Goal: Navigation & Orientation: Find specific page/section

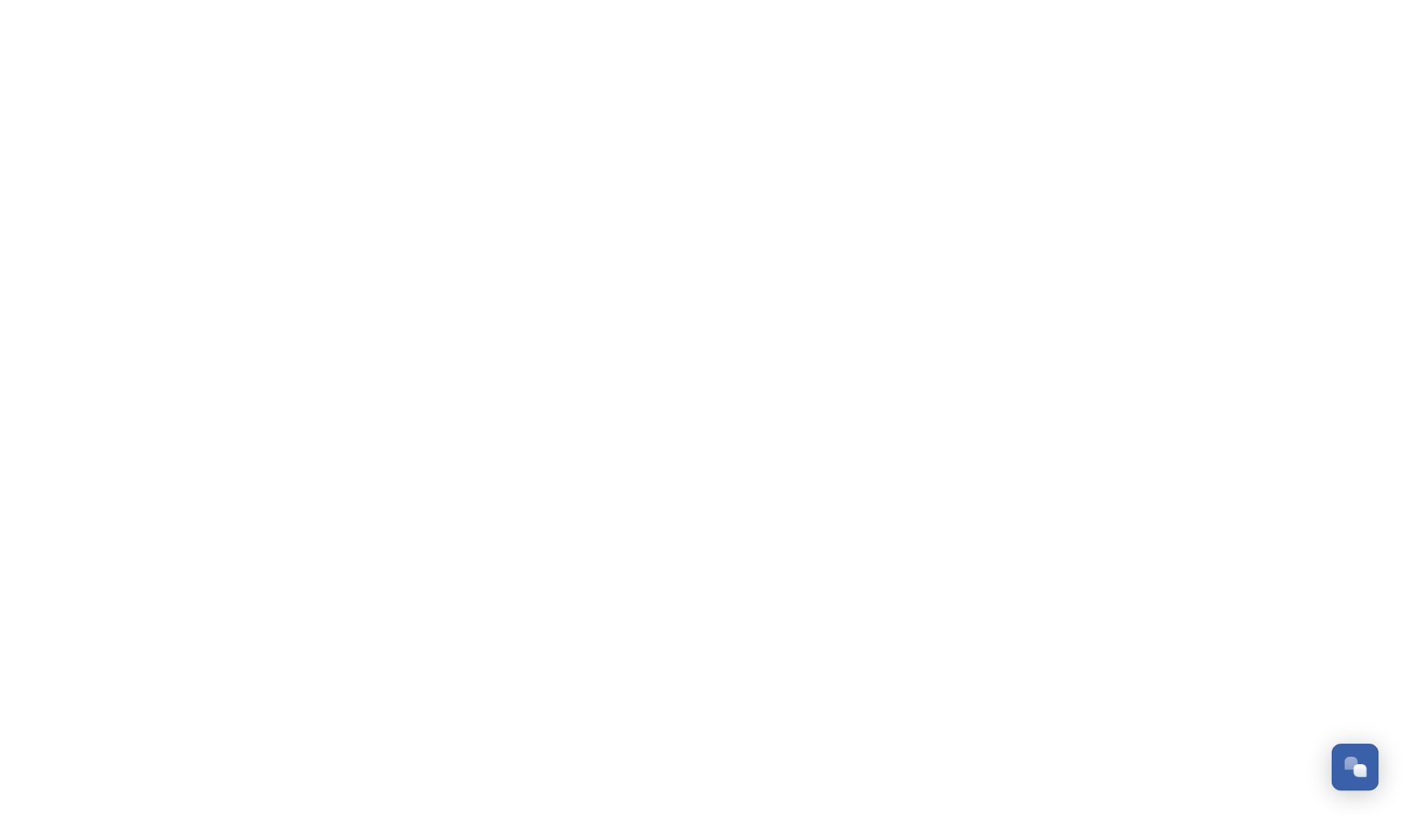
scroll to position [242, 0]
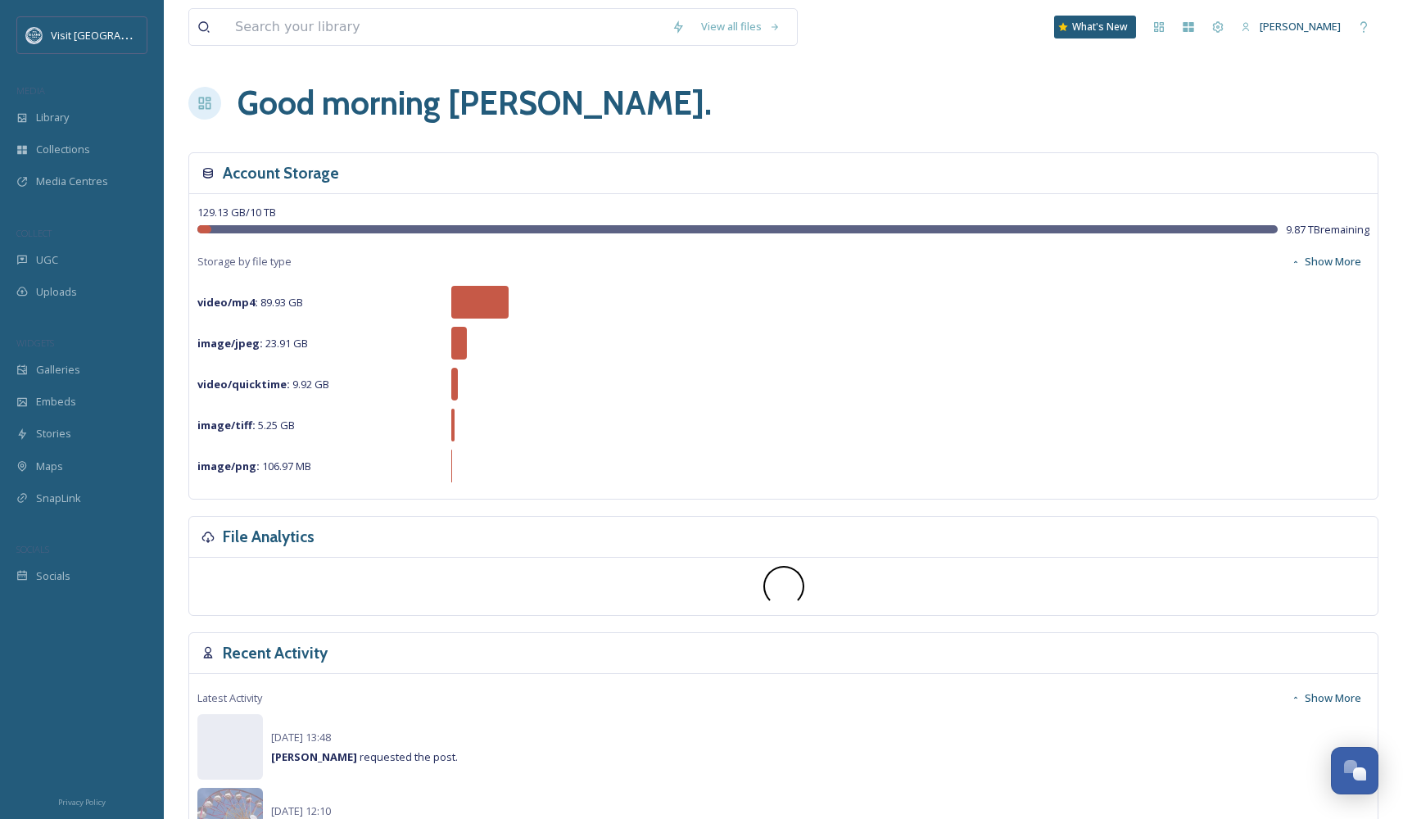
scroll to position [126, 0]
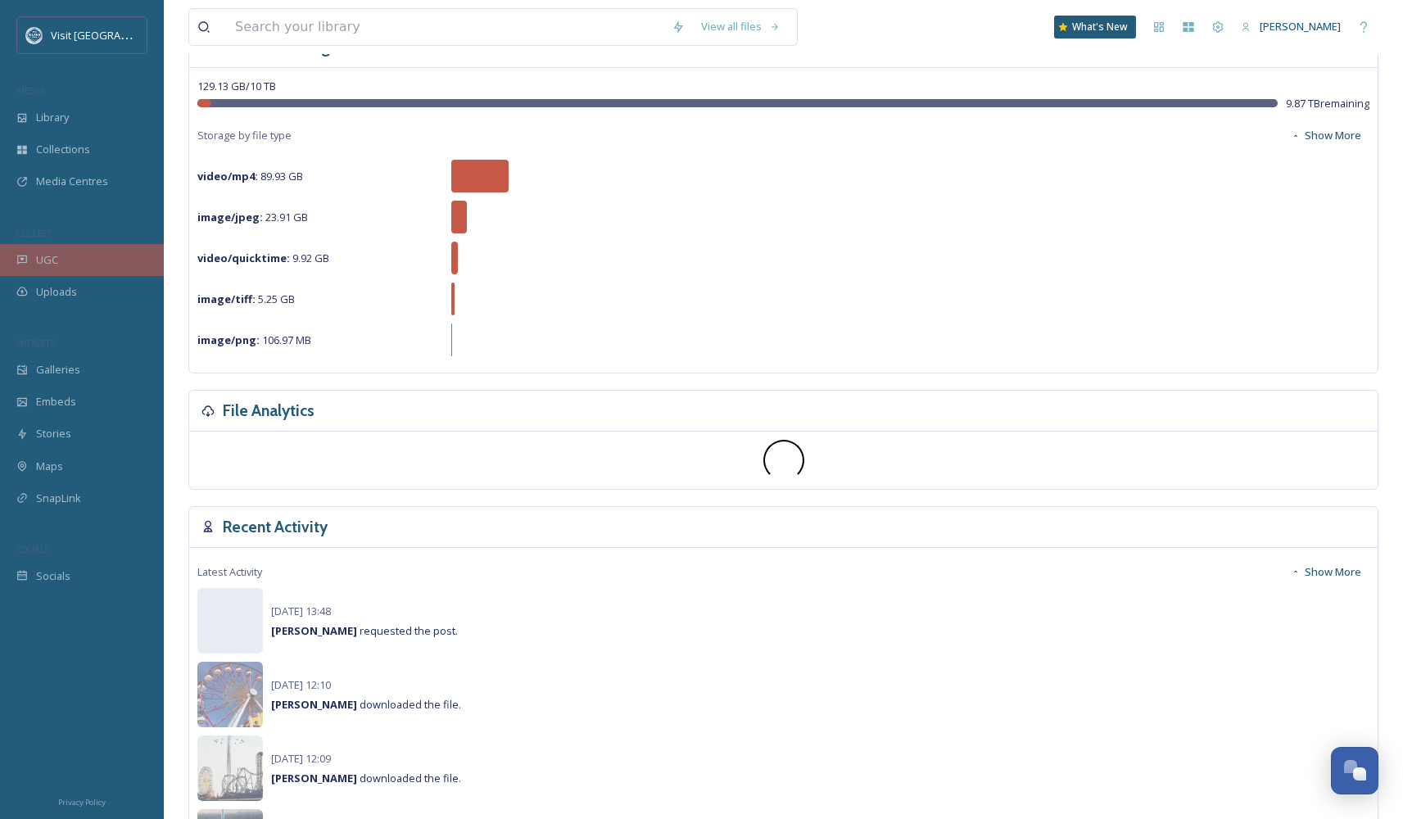
click at [34, 264] on div "UGC" at bounding box center [82, 260] width 164 height 32
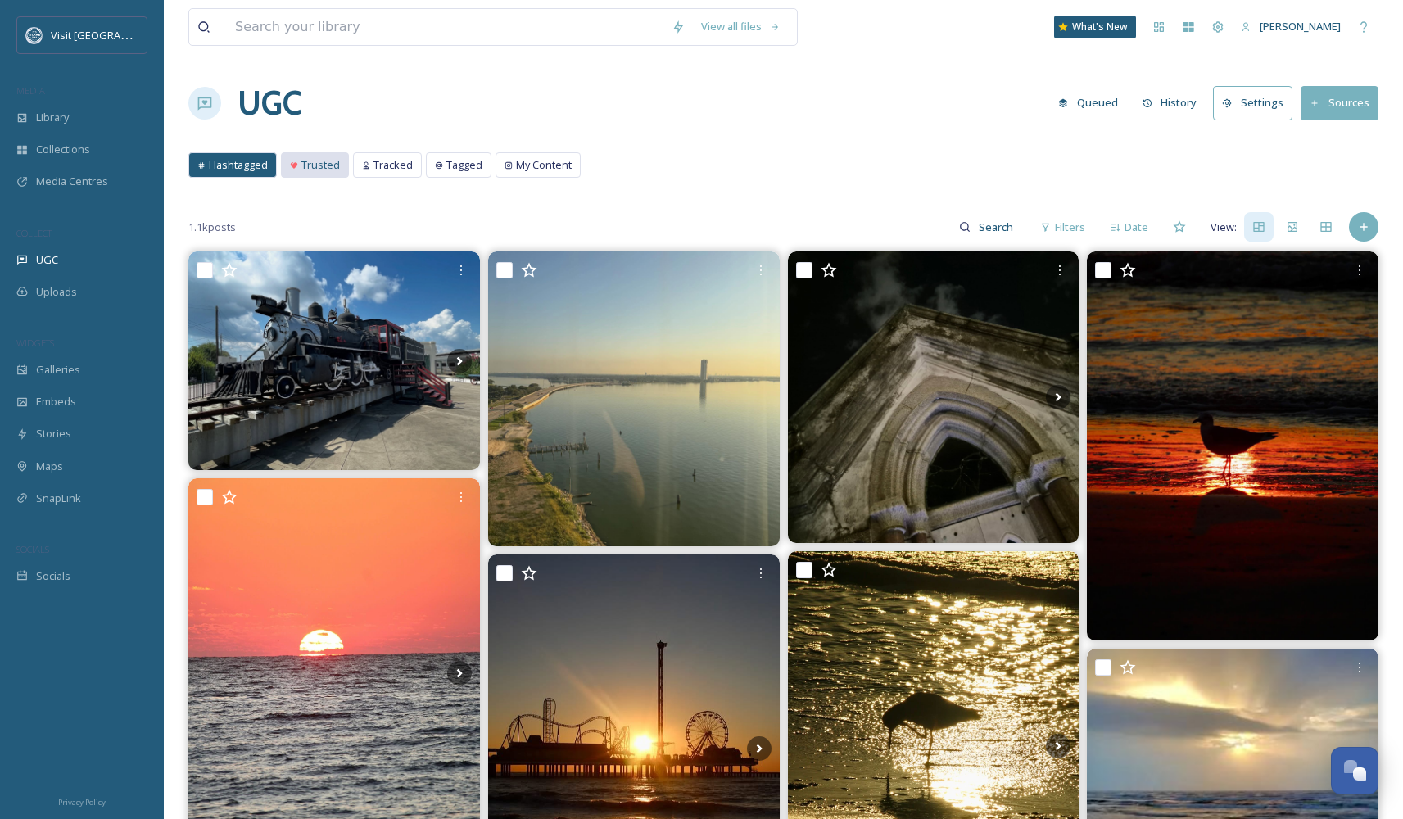
click at [325, 165] on span "Trusted" at bounding box center [320, 165] width 38 height 16
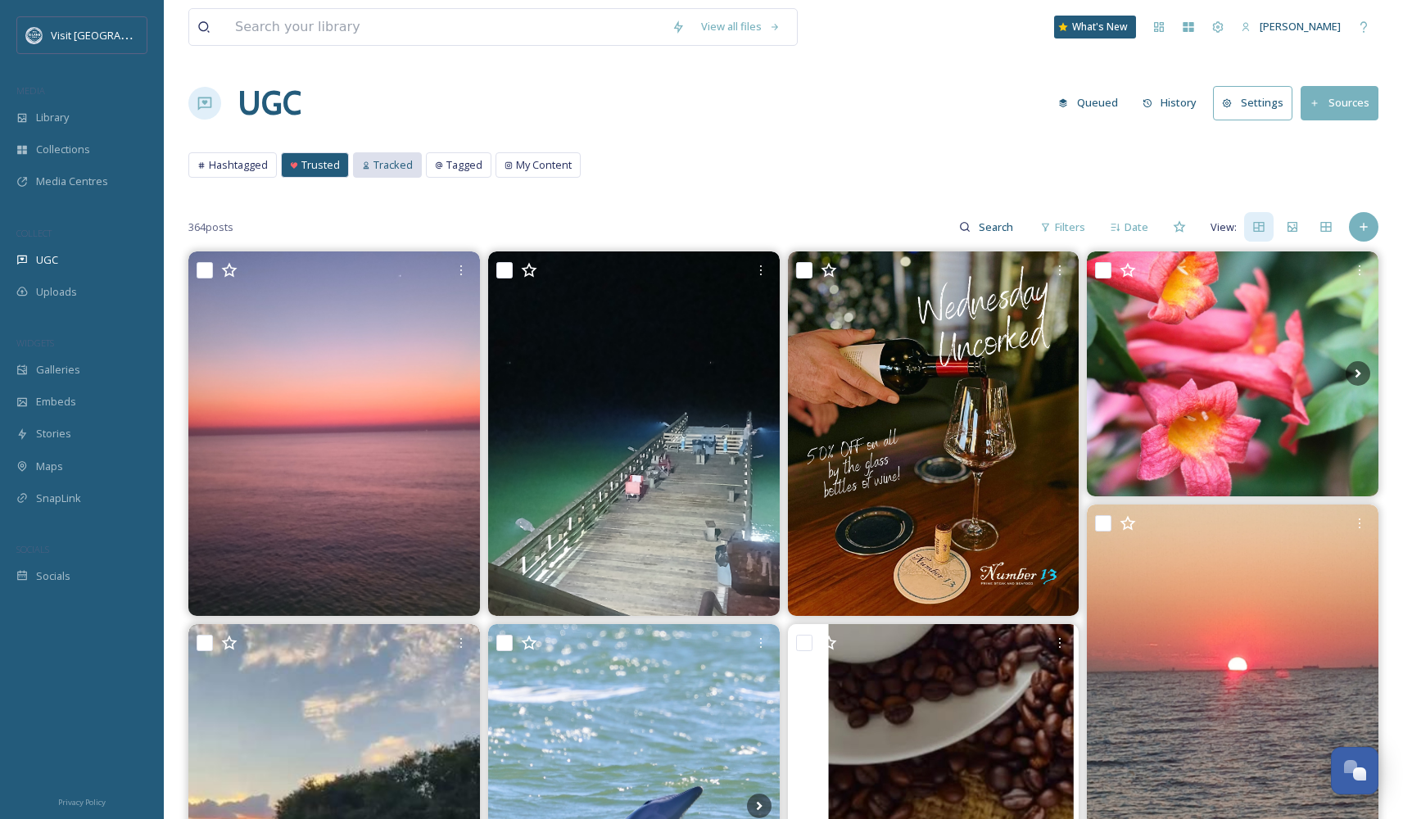
click at [364, 163] on icon at bounding box center [366, 165] width 8 height 8
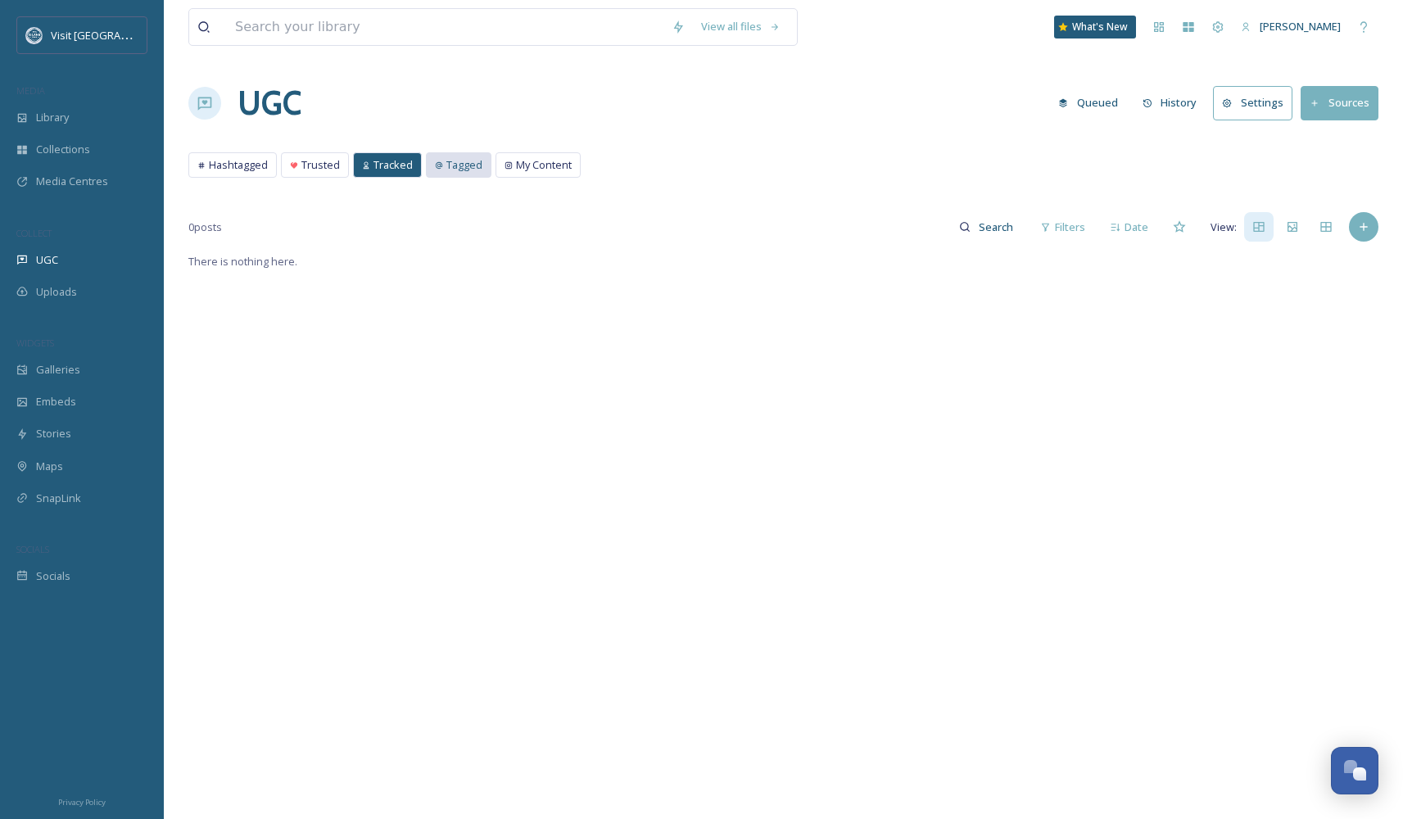
click at [439, 165] on icon at bounding box center [439, 165] width 8 height 8
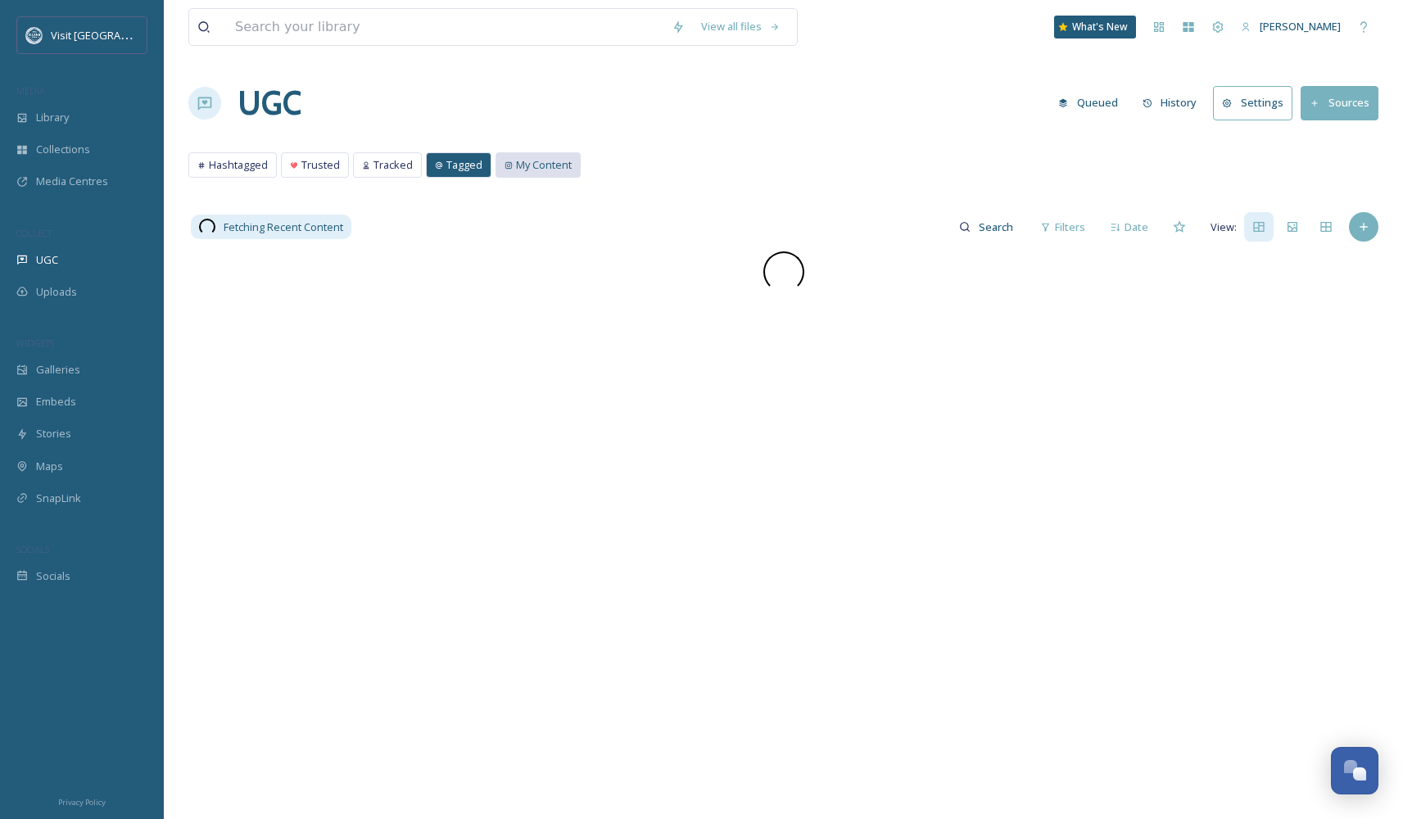
click at [506, 166] on icon at bounding box center [508, 165] width 8 height 8
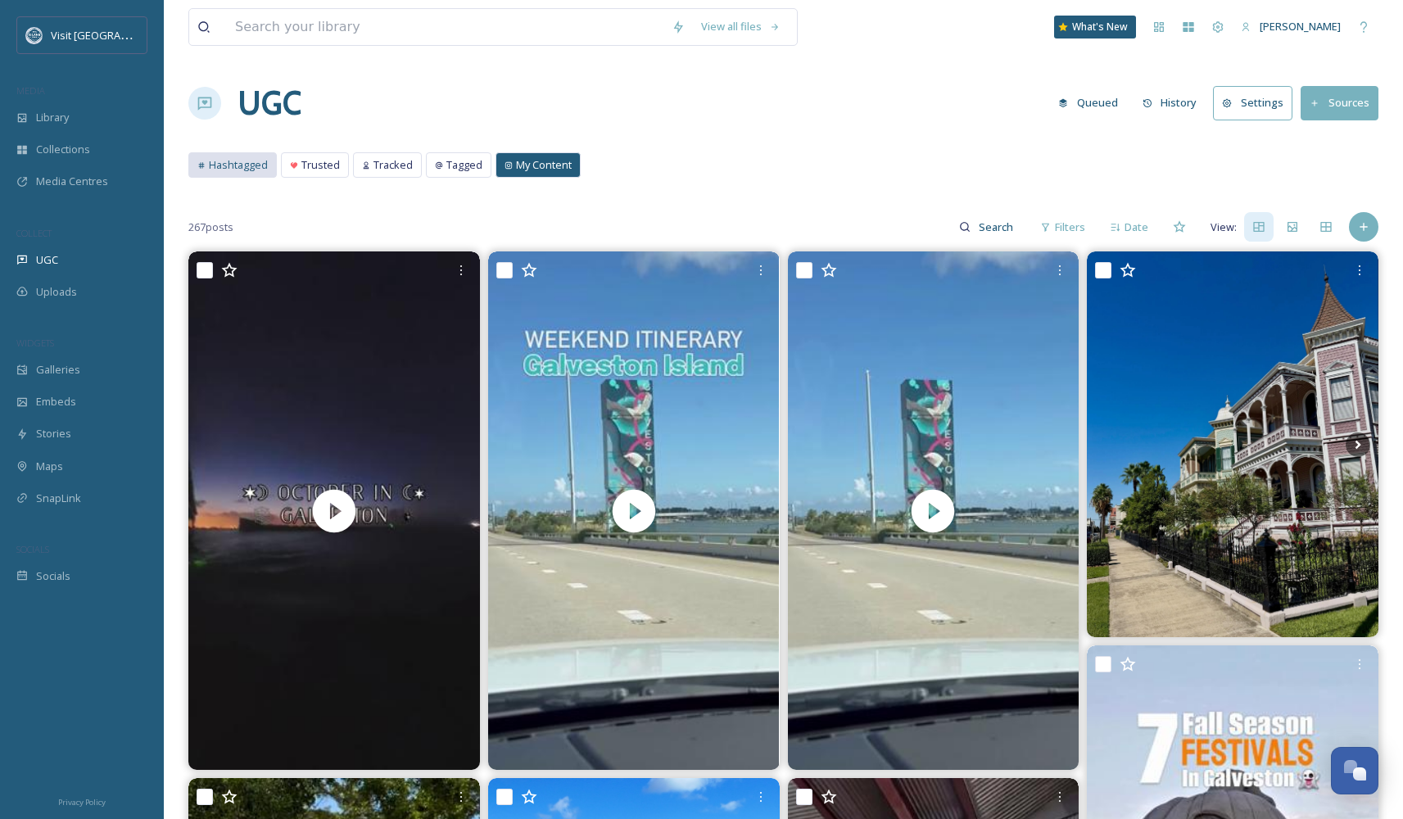
click at [239, 171] on span "Hashtagged" at bounding box center [238, 165] width 59 height 16
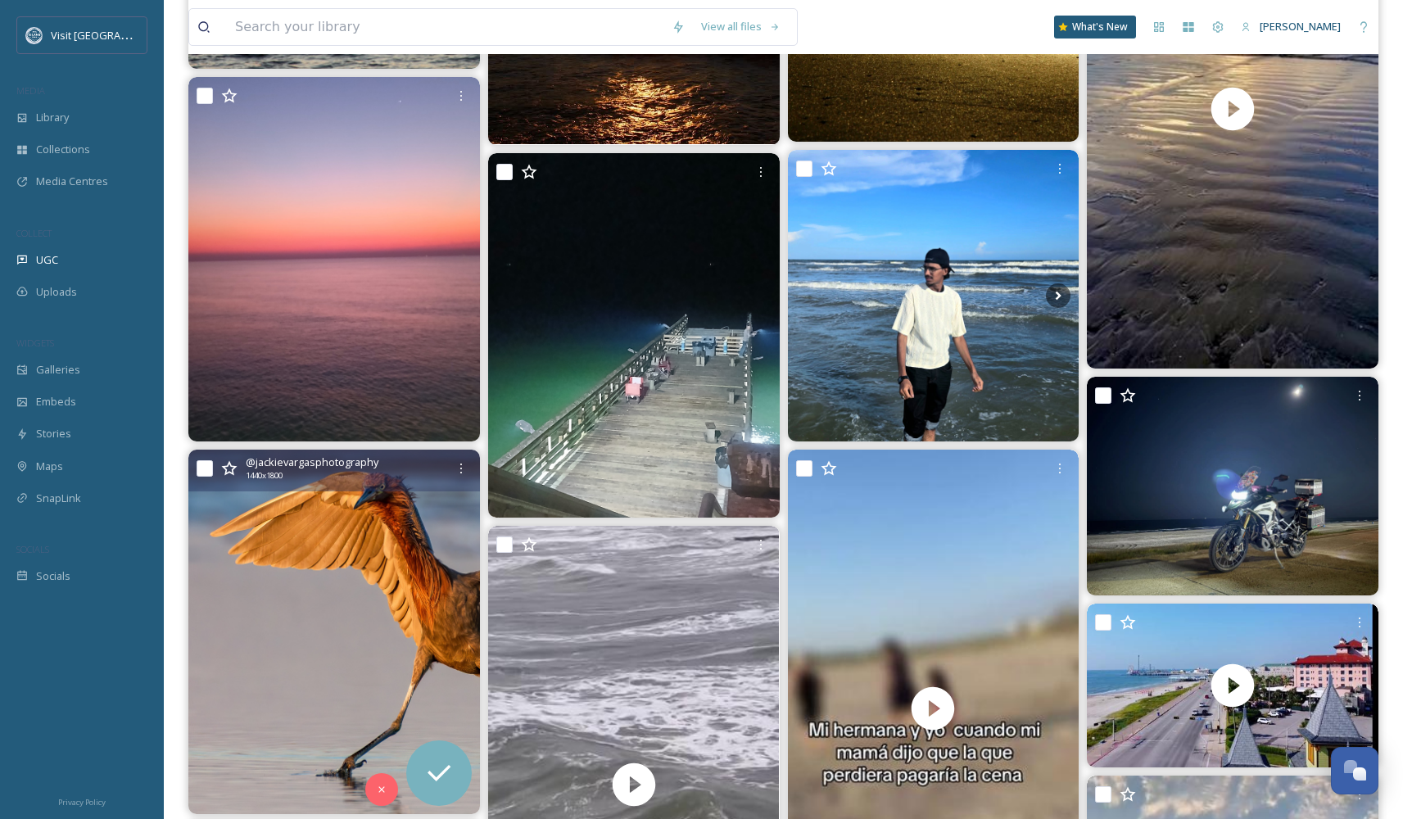
scroll to position [1372, 0]
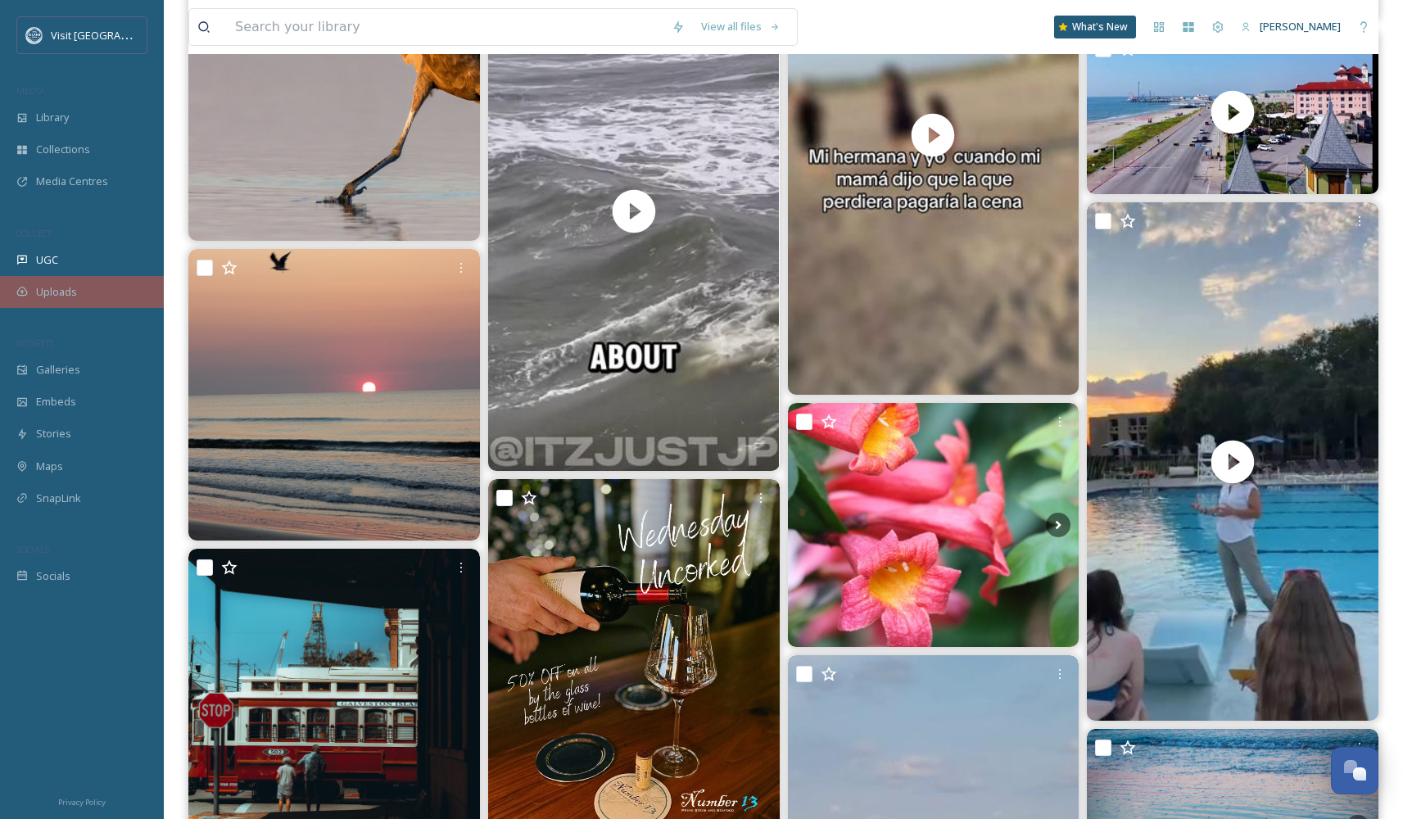
click at [61, 296] on span "Uploads" at bounding box center [56, 292] width 41 height 16
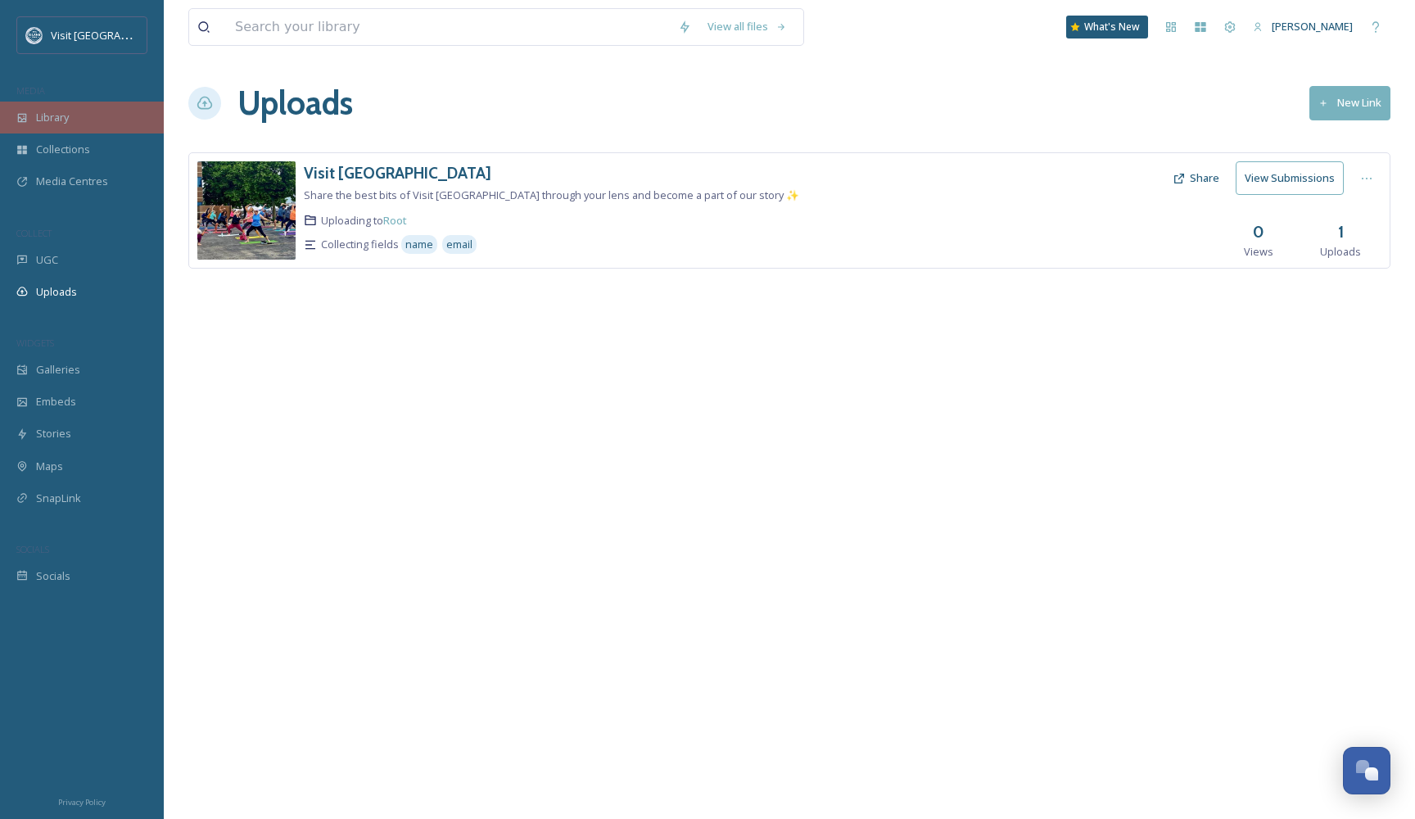
click at [99, 122] on div "Library" at bounding box center [82, 118] width 164 height 32
